Goal: Transaction & Acquisition: Purchase product/service

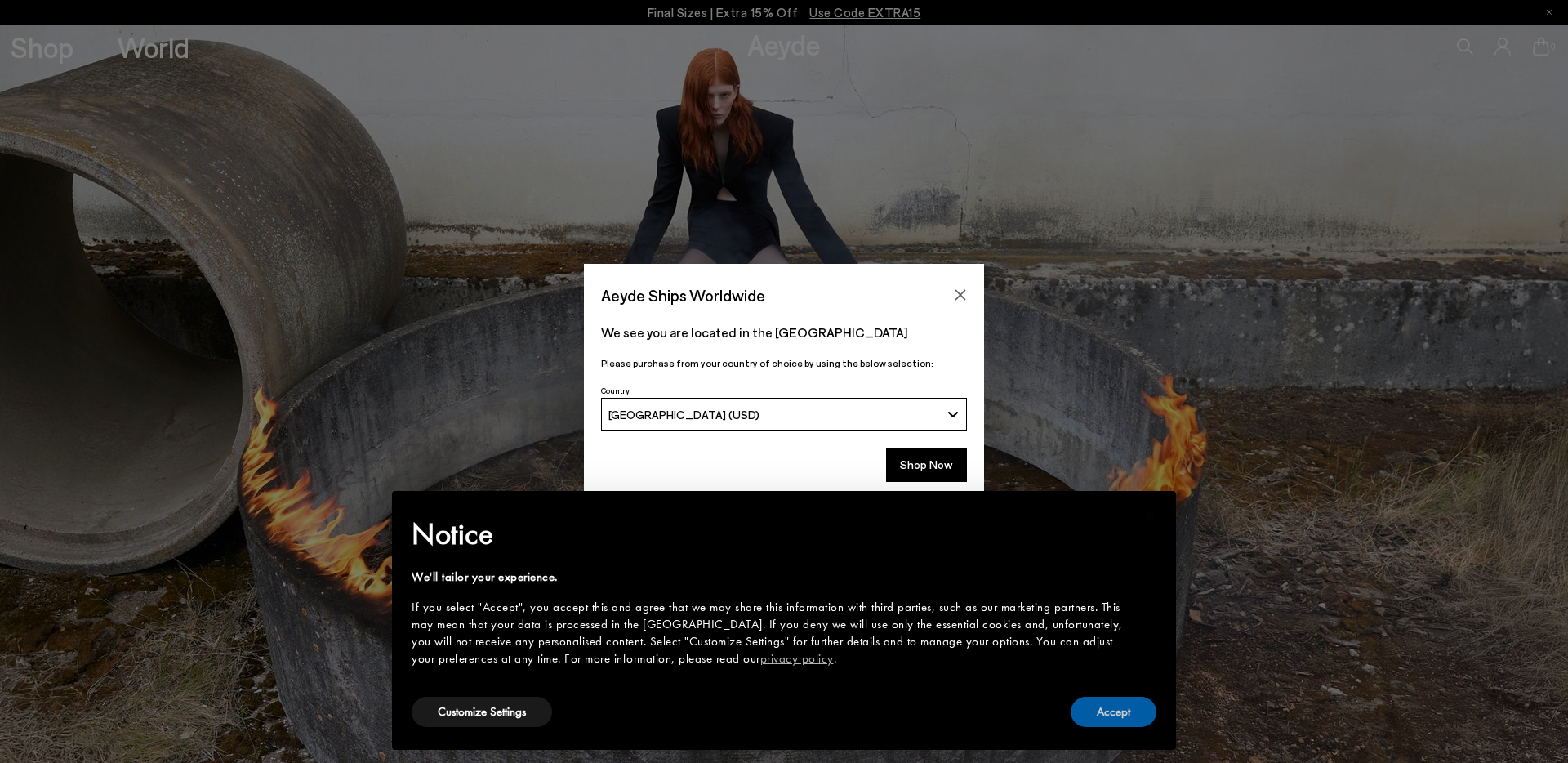
drag, startPoint x: 1100, startPoint y: 707, endPoint x: 956, endPoint y: 553, distance: 210.8
click at [1099, 707] on button "Accept" at bounding box center [1113, 712] width 85 height 30
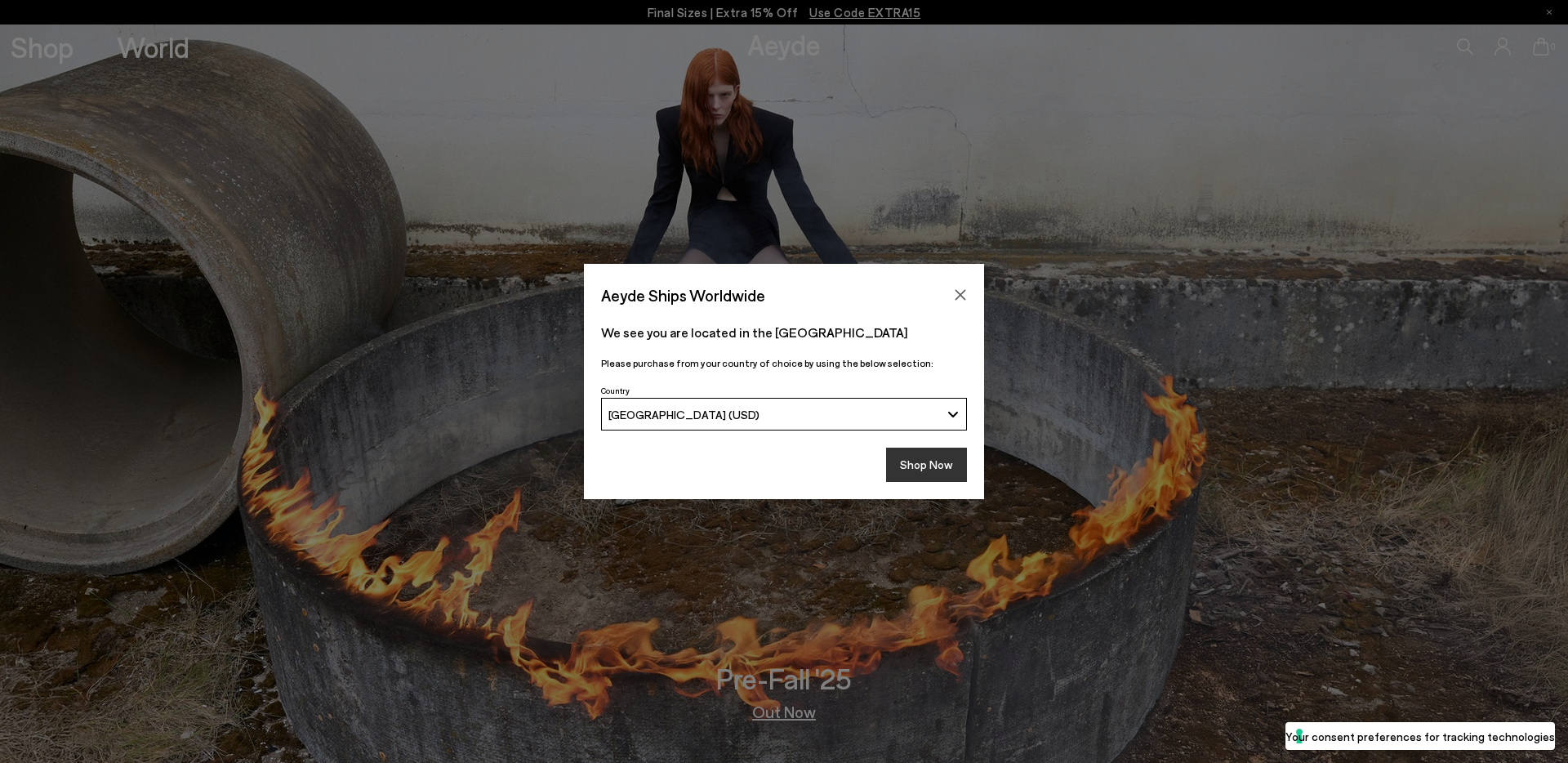
click at [941, 464] on button "Shop Now" at bounding box center [926, 464] width 81 height 34
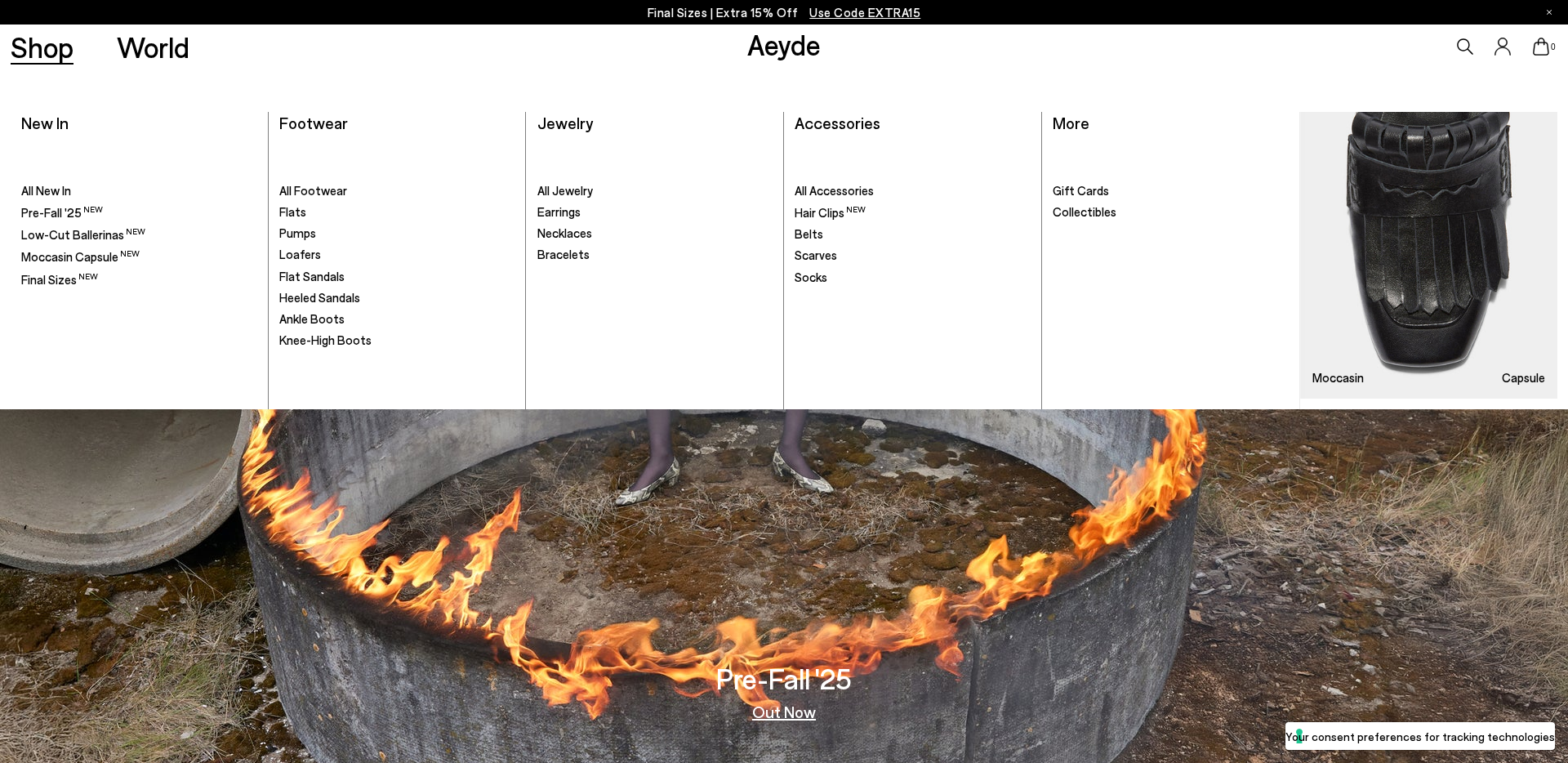
click at [45, 56] on link "Shop" at bounding box center [42, 46] width 63 height 28
